Goal: Find specific page/section: Find specific page/section

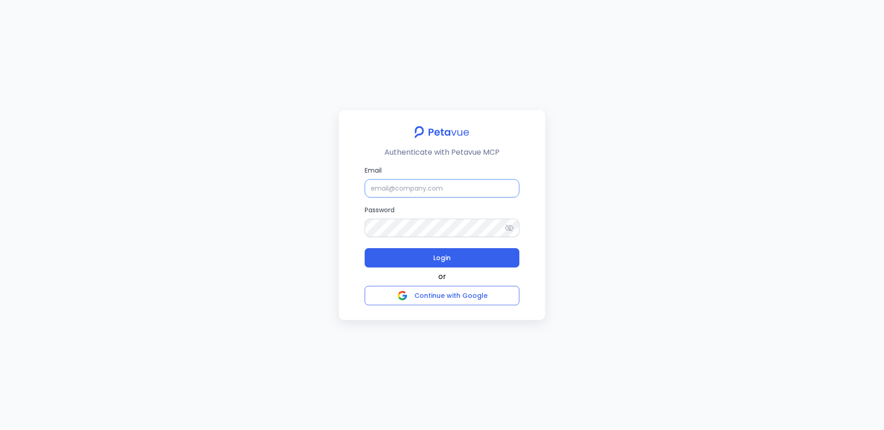
click at [436, 192] on input "Email" at bounding box center [442, 188] width 155 height 18
type input "support+gsgongmasked@petavue.com"
click at [407, 256] on button "Login" at bounding box center [442, 257] width 155 height 19
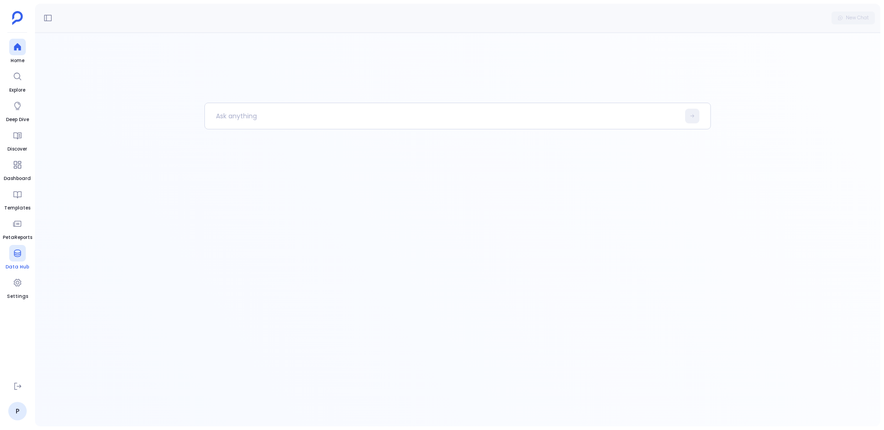
click at [11, 264] on span "Data Hub" at bounding box center [17, 266] width 23 height 7
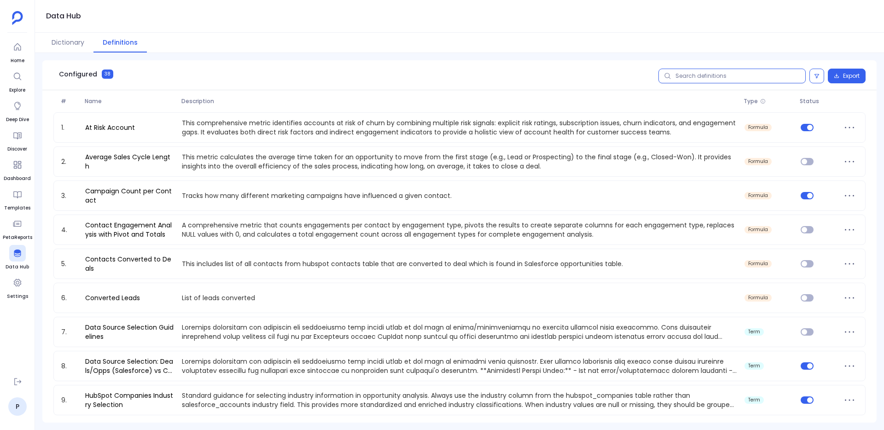
click at [681, 78] on input "text" at bounding box center [731, 76] width 147 height 15
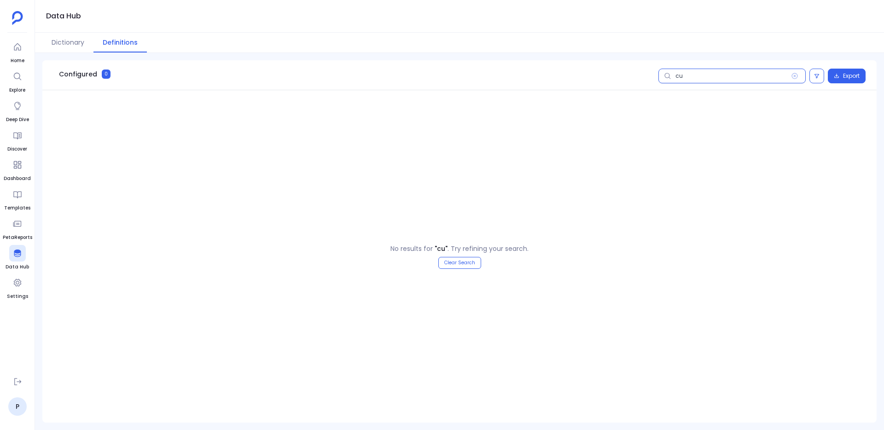
type input "c"
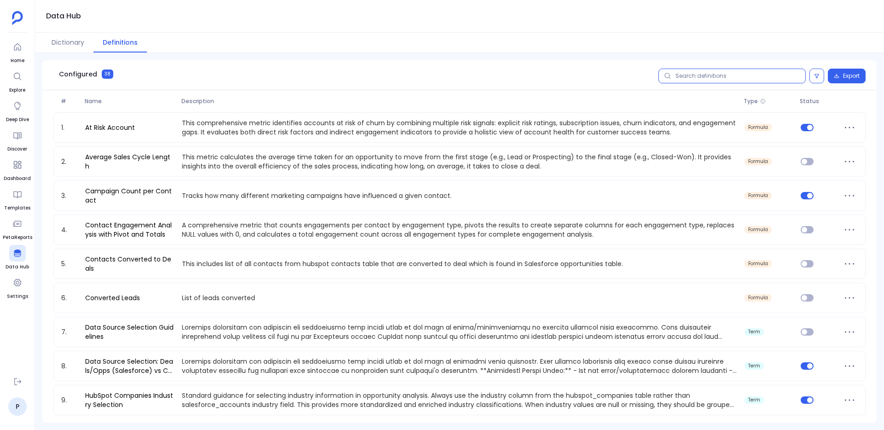
click at [746, 76] on input "text" at bounding box center [731, 76] width 147 height 15
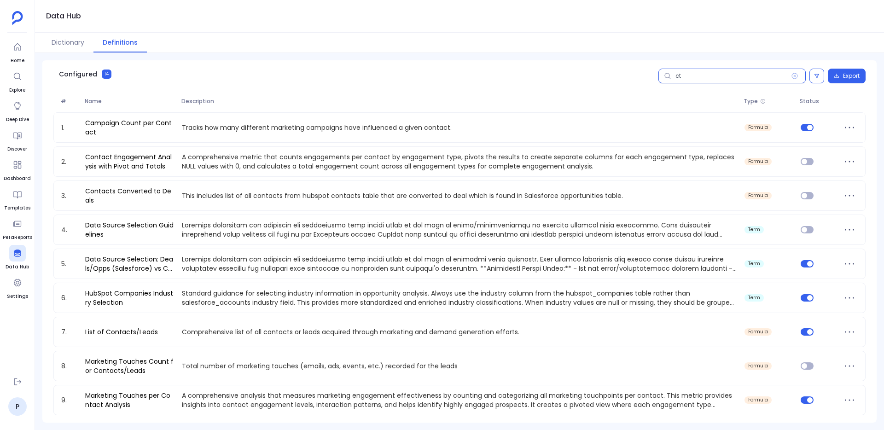
type input "c"
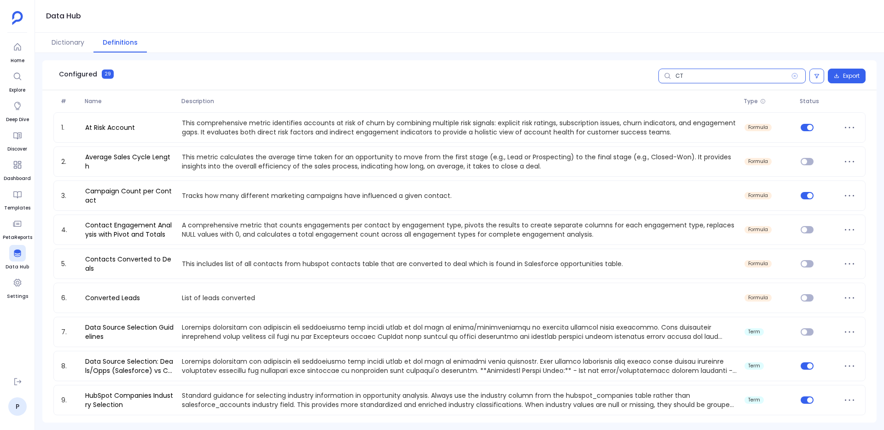
type input "CTA"
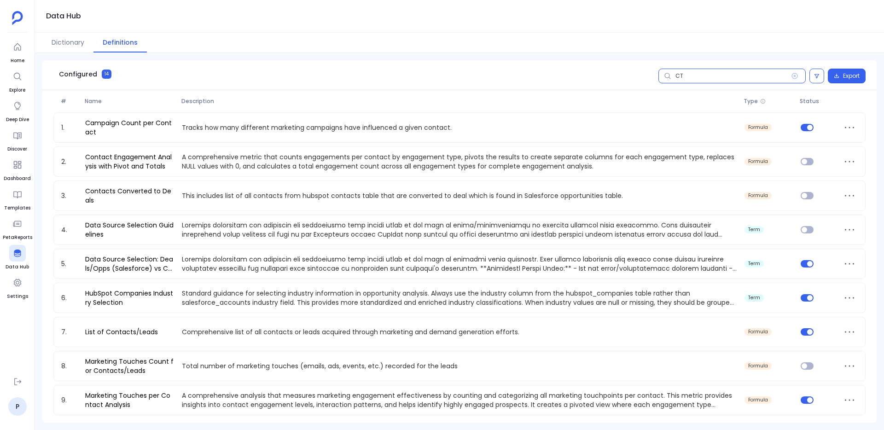
type input "C"
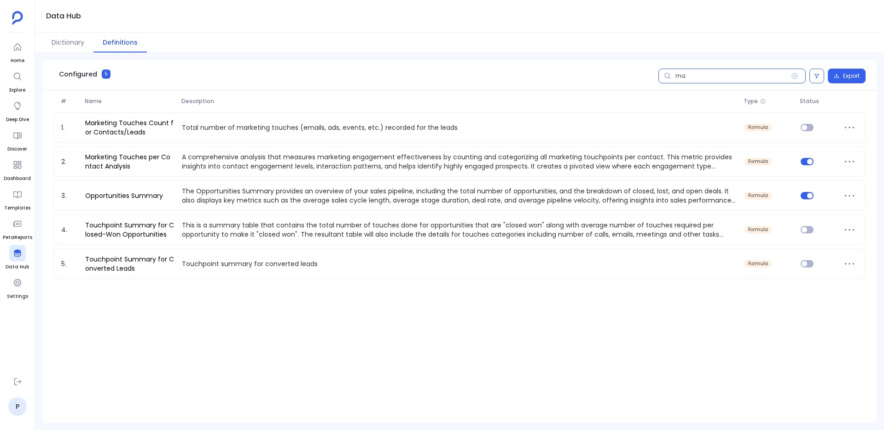
type input "m"
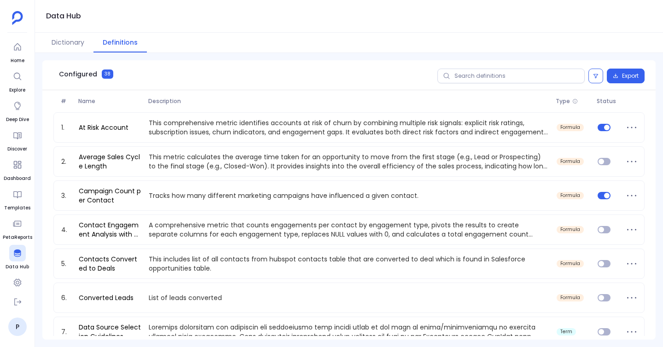
click at [18, 46] on icon at bounding box center [17, 46] width 9 height 9
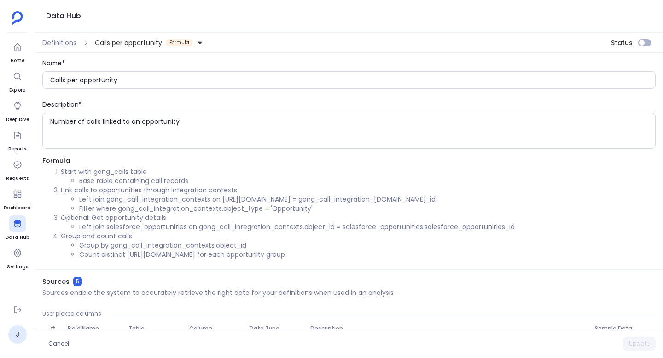
scroll to position [55, 0]
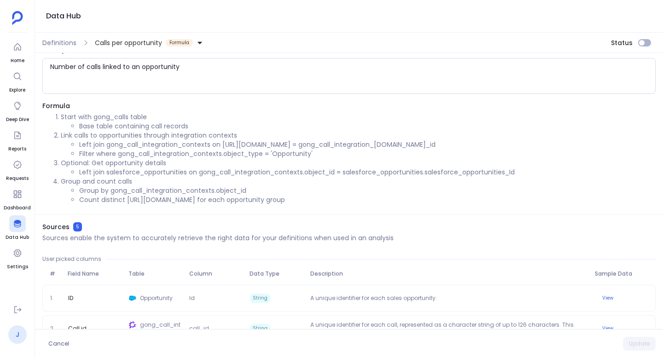
click at [17, 330] on link "J" at bounding box center [17, 335] width 18 height 18
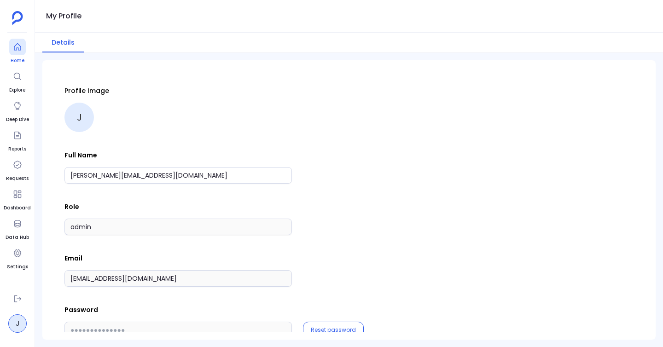
click at [11, 55] on div at bounding box center [17, 47] width 17 height 17
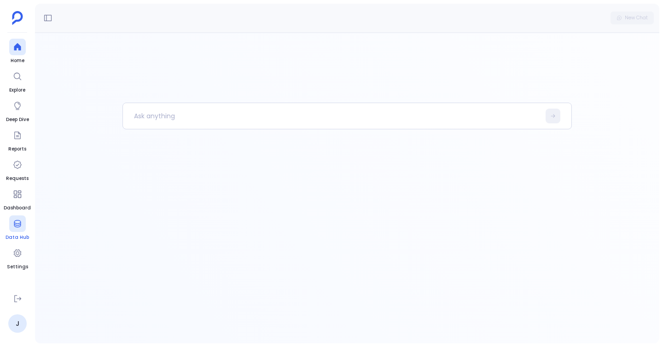
click at [15, 227] on icon at bounding box center [17, 223] width 7 height 7
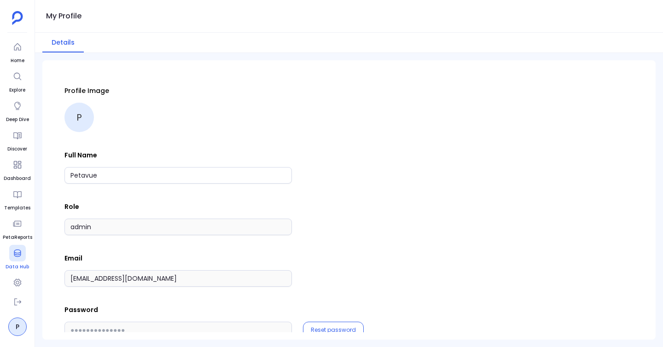
click at [13, 261] on div at bounding box center [17, 253] width 17 height 17
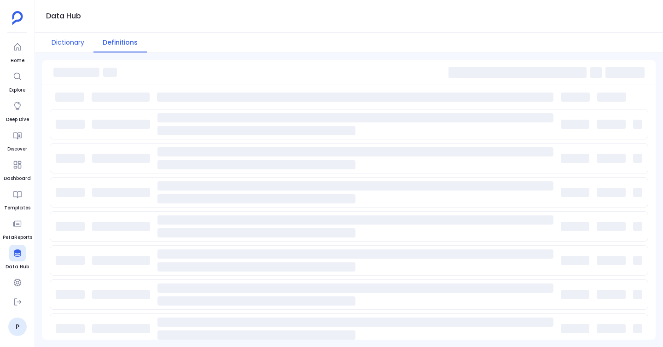
click at [67, 39] on button "Dictionary" at bounding box center [67, 43] width 51 height 20
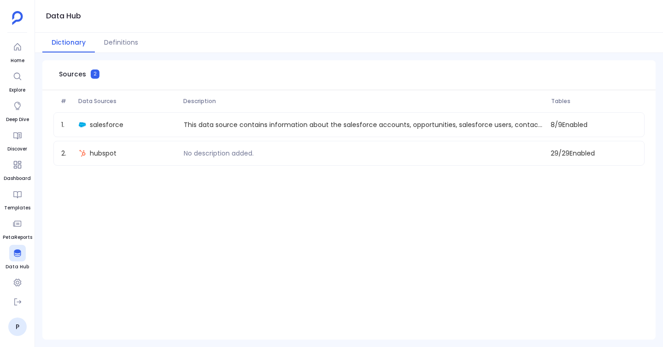
click at [20, 342] on aside "Home Explore Deep Dive Discover Dashboard Templates PetaReports Data Hub Settin…" at bounding box center [17, 173] width 35 height 347
click at [21, 324] on link "P" at bounding box center [17, 327] width 18 height 18
